Goal: Transaction & Acquisition: Purchase product/service

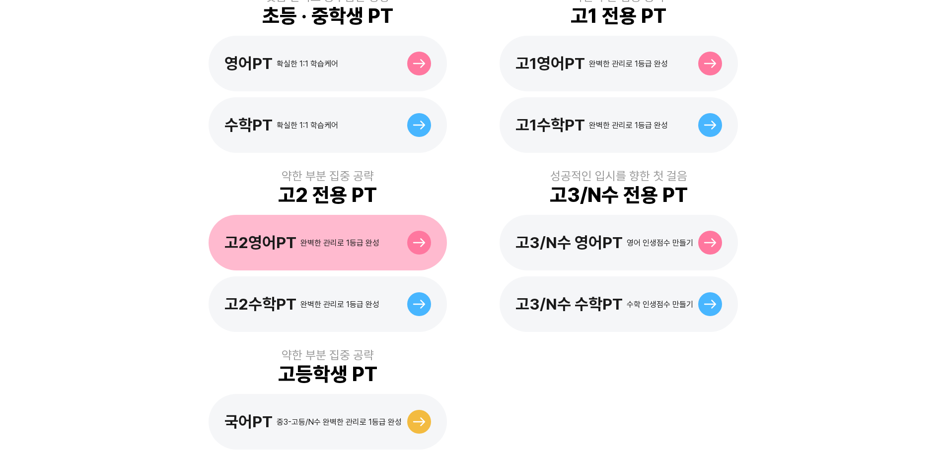
scroll to position [348, 0]
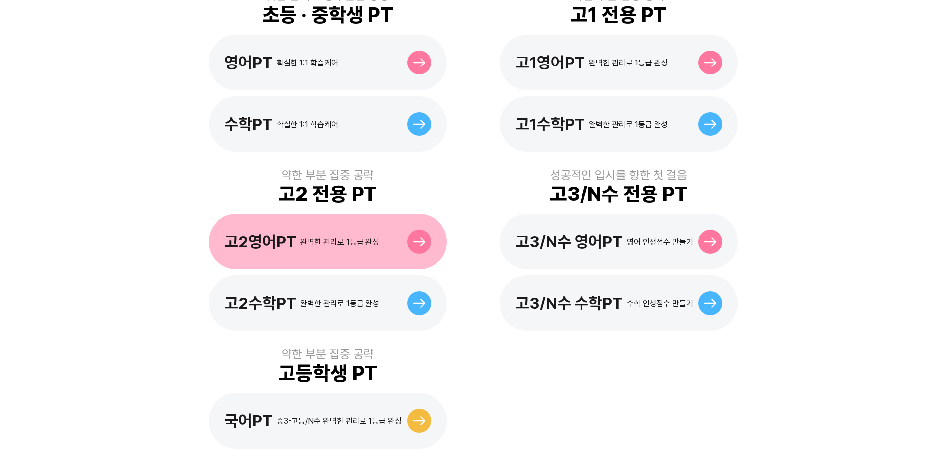
click at [315, 235] on div "고2영어PT 완벽한 관리로 1등급 완성" at bounding box center [301, 241] width 155 height 19
click at [370, 237] on div "완벽한 관리로 1등급 완성" at bounding box center [339, 241] width 79 height 9
